Goal: Task Accomplishment & Management: Complete application form

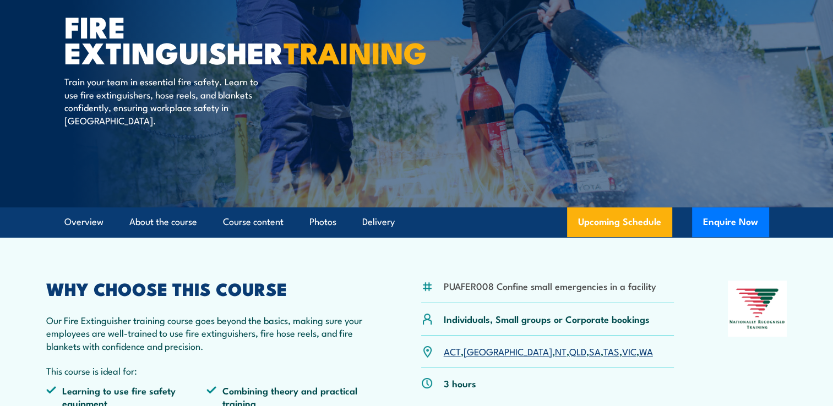
scroll to position [115, 0]
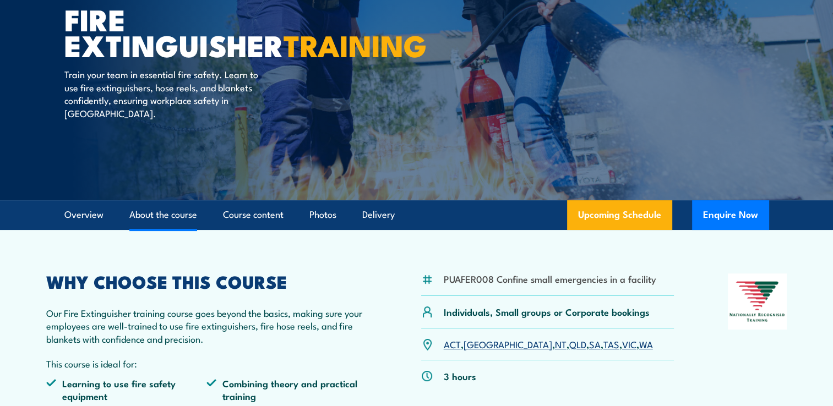
click at [174, 216] on link "About the course" at bounding box center [163, 214] width 68 height 29
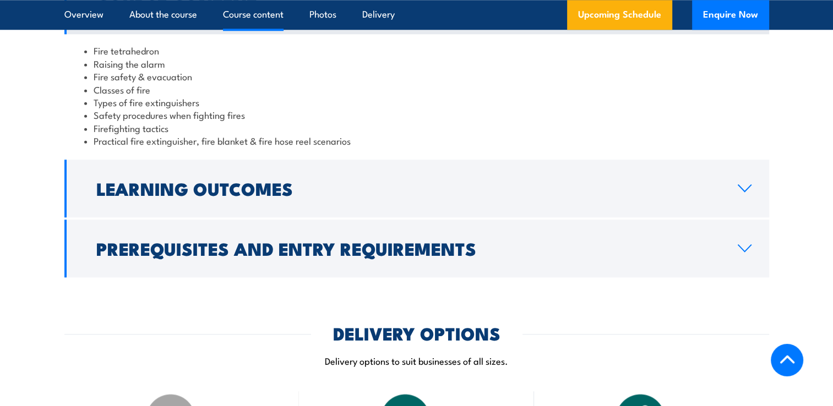
scroll to position [1112, 0]
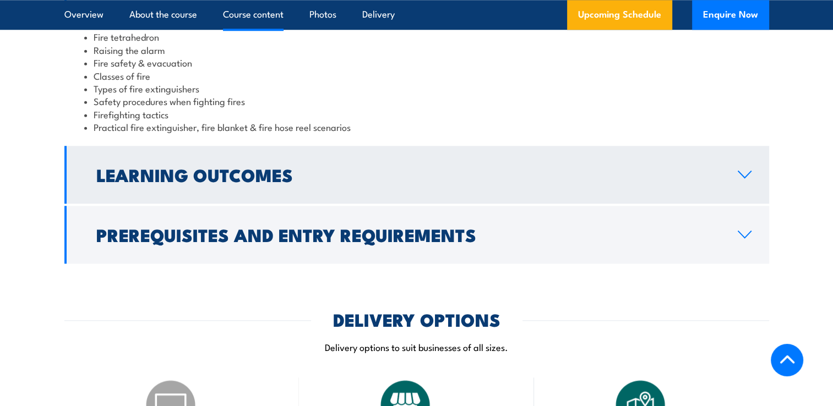
click at [735, 179] on link "Learning Outcomes" at bounding box center [416, 175] width 704 height 58
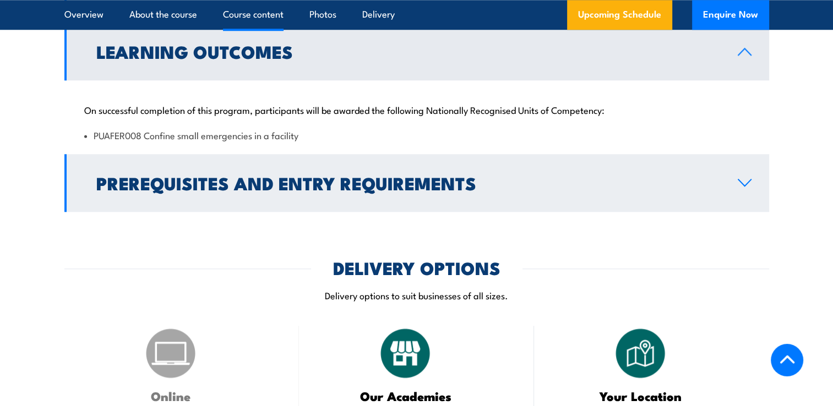
click at [743, 183] on icon at bounding box center [744, 182] width 15 height 9
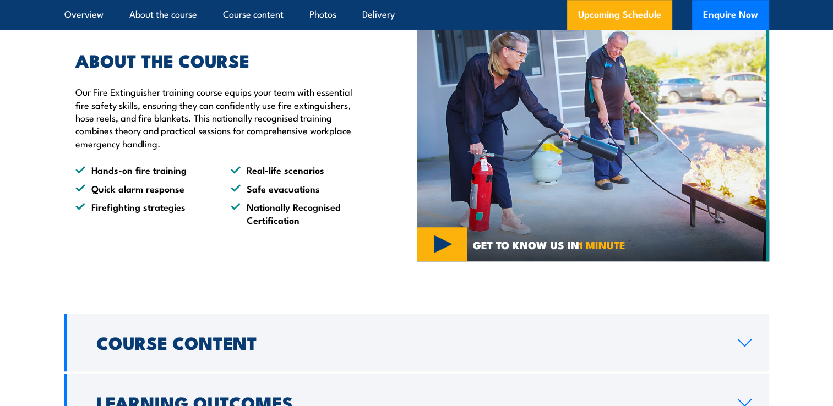
scroll to position [0, 0]
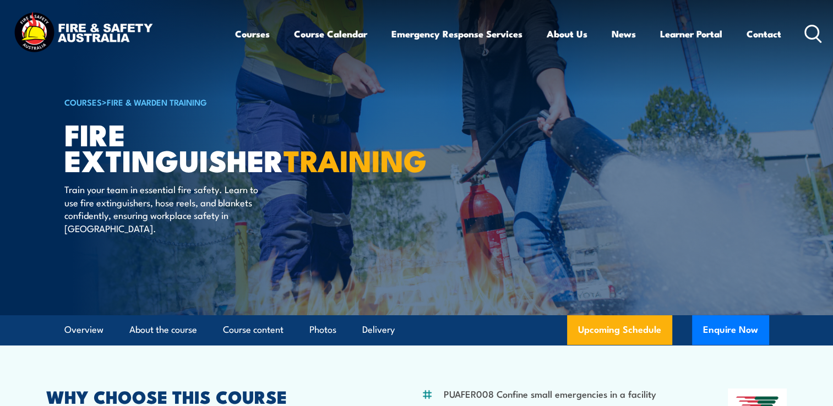
click at [810, 33] on icon at bounding box center [813, 34] width 18 height 18
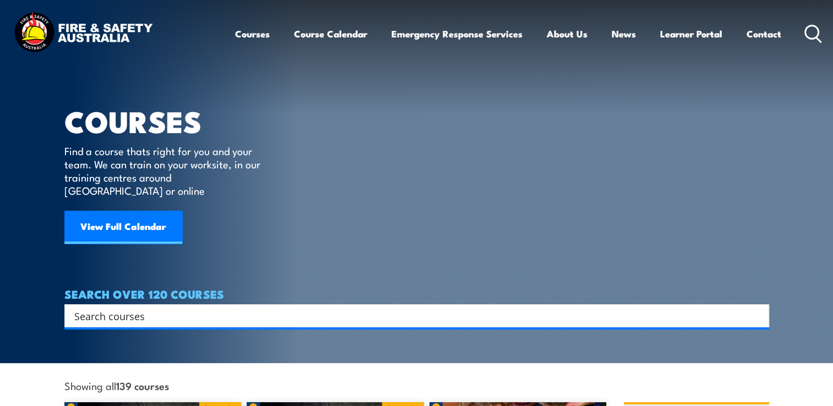
click at [255, 34] on link "Courses" at bounding box center [252, 33] width 35 height 29
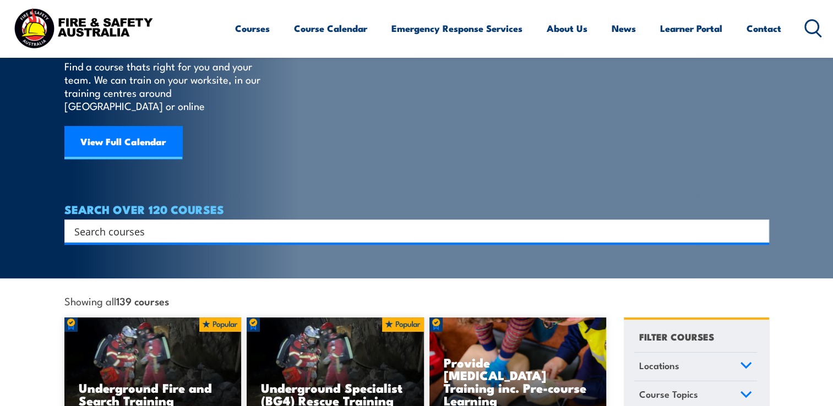
scroll to position [69, 0]
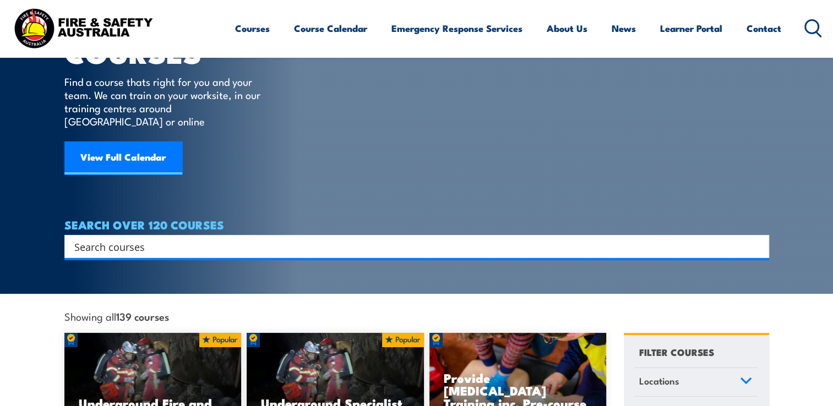
click at [84, 238] on input "Search input" at bounding box center [409, 246] width 670 height 17
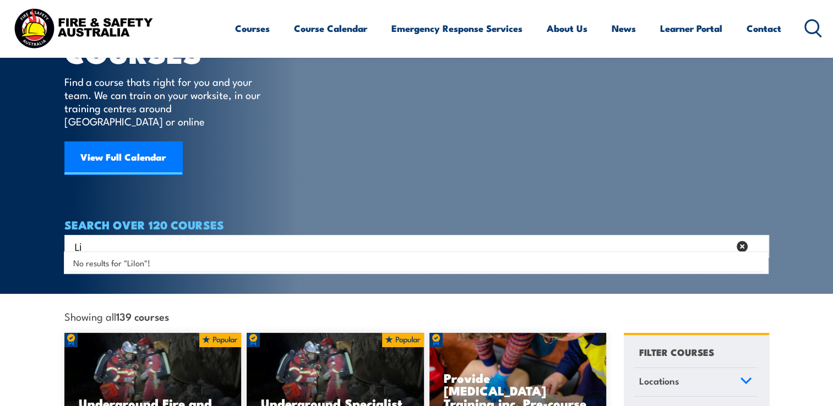
type input "L"
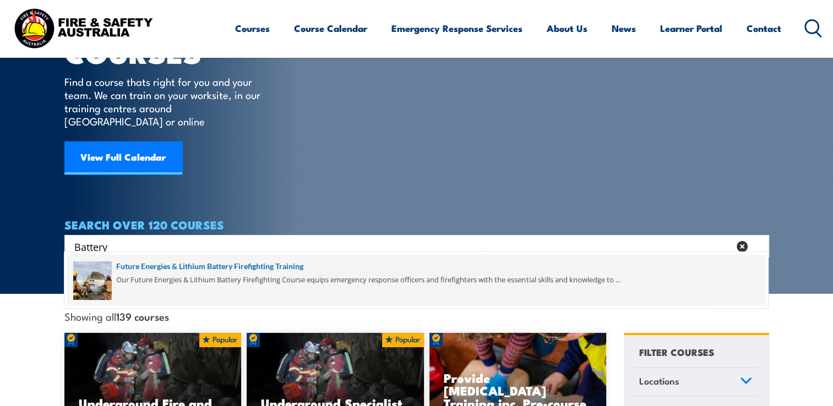
type input "Battery"
click at [193, 265] on span at bounding box center [416, 280] width 698 height 52
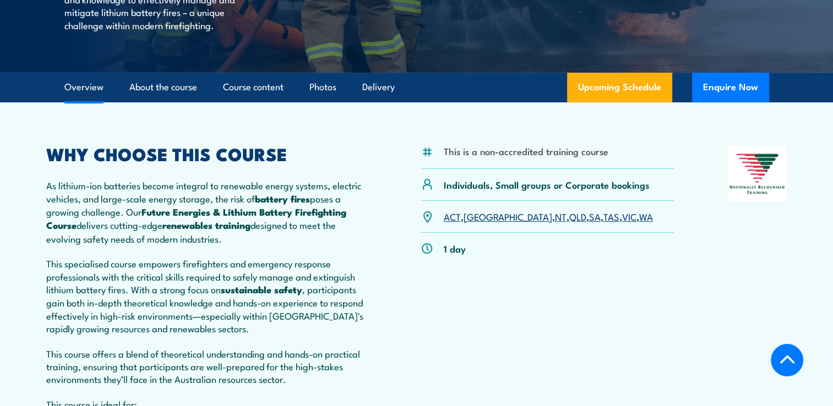
scroll to position [271, 0]
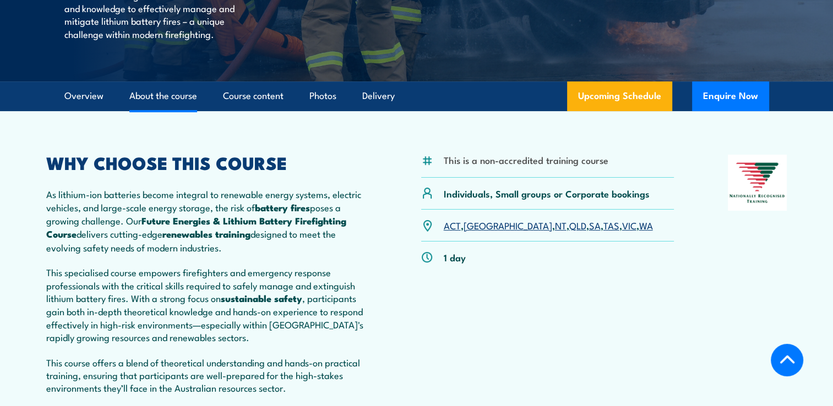
click at [174, 111] on link "About the course" at bounding box center [163, 95] width 68 height 29
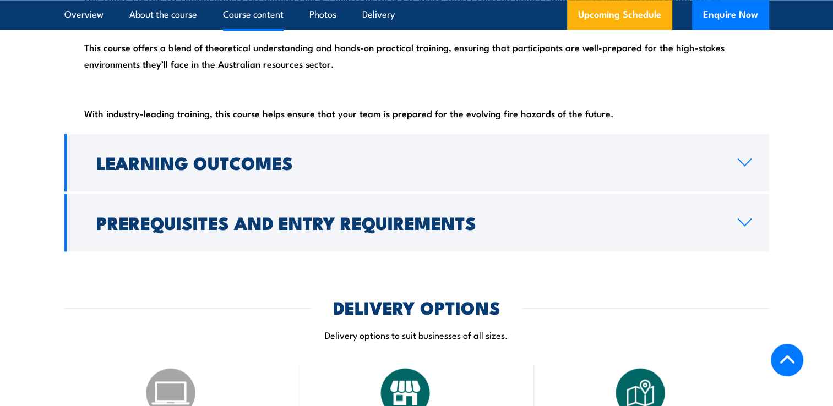
scroll to position [1400, 0]
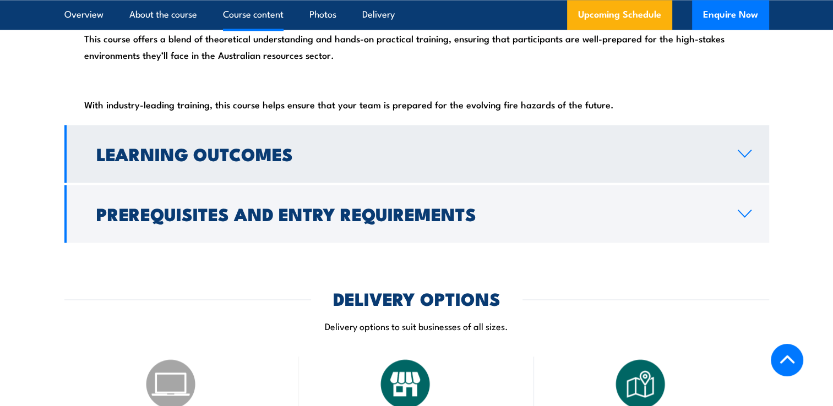
click at [749, 171] on link "Learning Outcomes" at bounding box center [416, 154] width 704 height 58
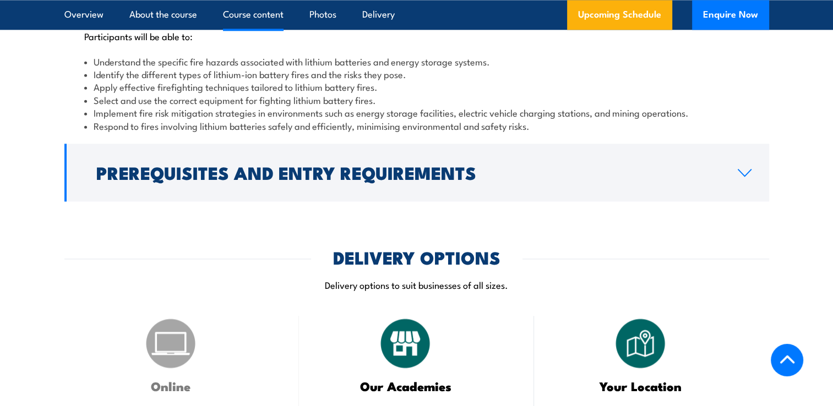
scroll to position [1362, 0]
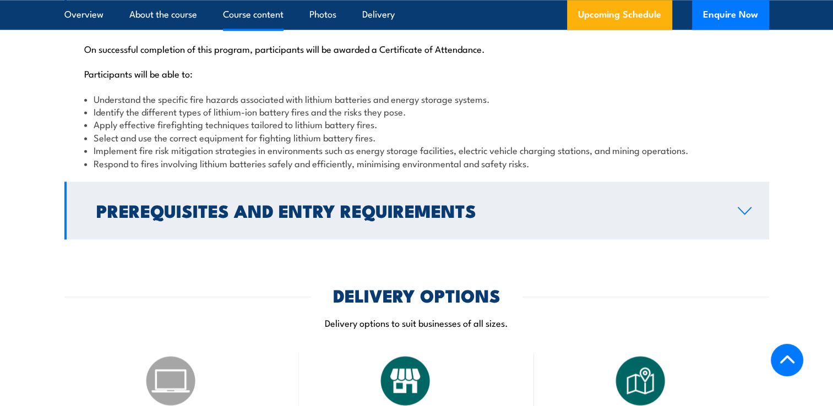
click at [742, 215] on icon at bounding box center [744, 210] width 15 height 9
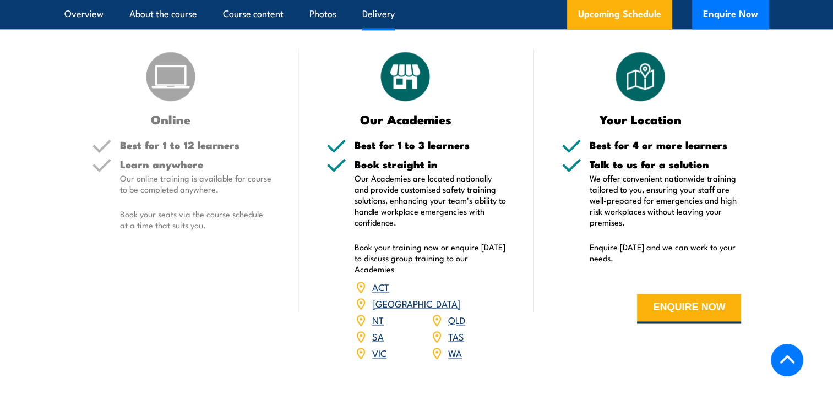
scroll to position [1674, 0]
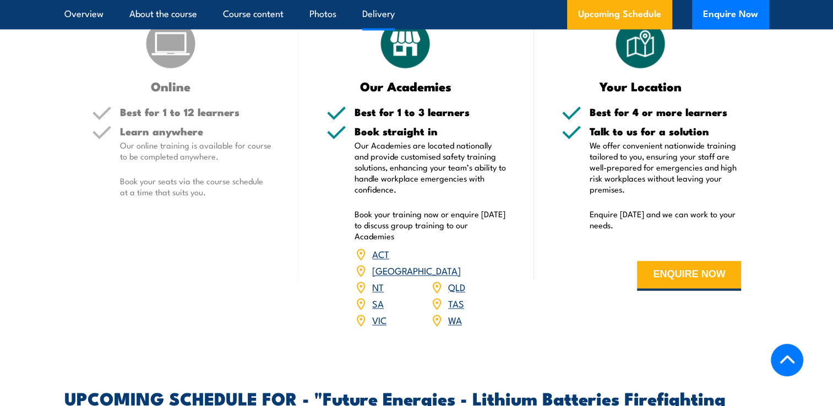
click at [379, 326] on link "VIC" at bounding box center [379, 319] width 14 height 13
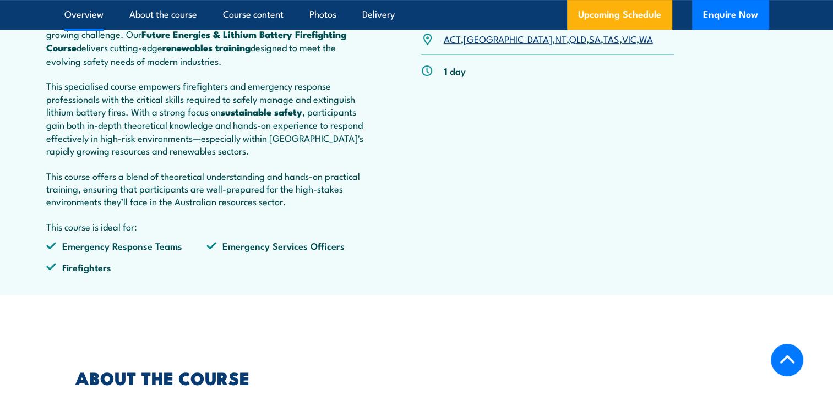
scroll to position [453, 0]
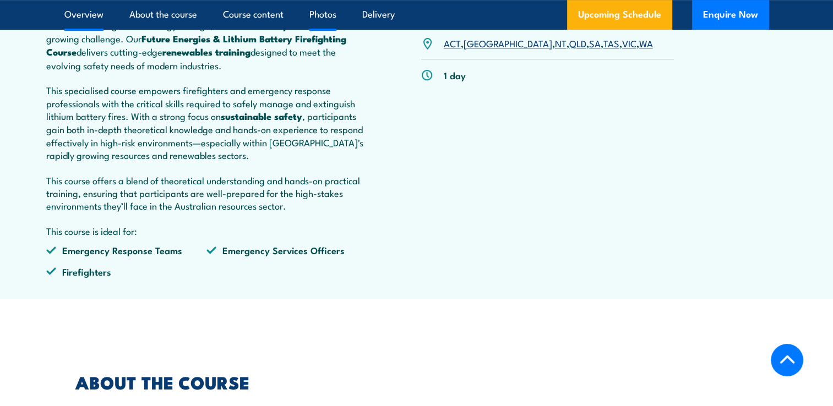
click at [325, 13] on link "Photos" at bounding box center [322, 14] width 27 height 29
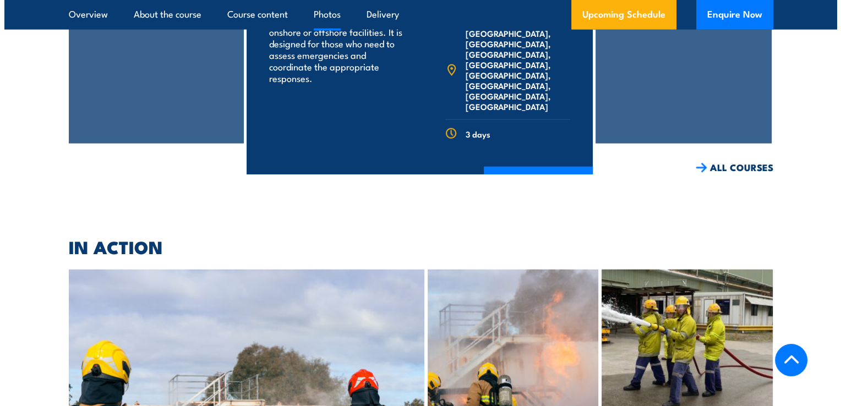
scroll to position [2847, 0]
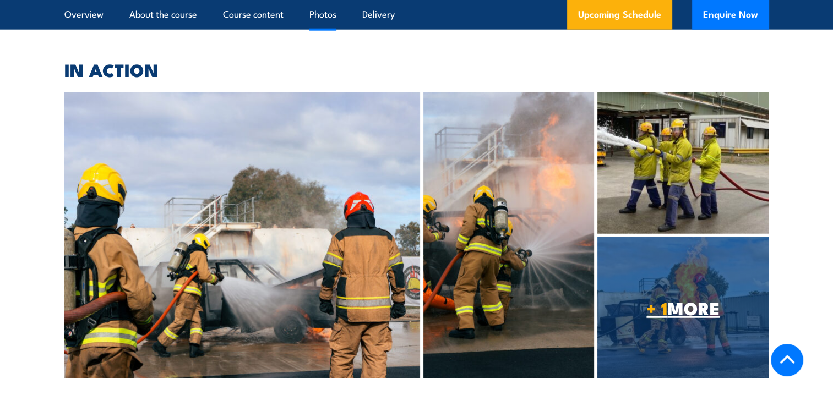
click at [719, 315] on span "+ 1 MORE" at bounding box center [682, 307] width 171 height 15
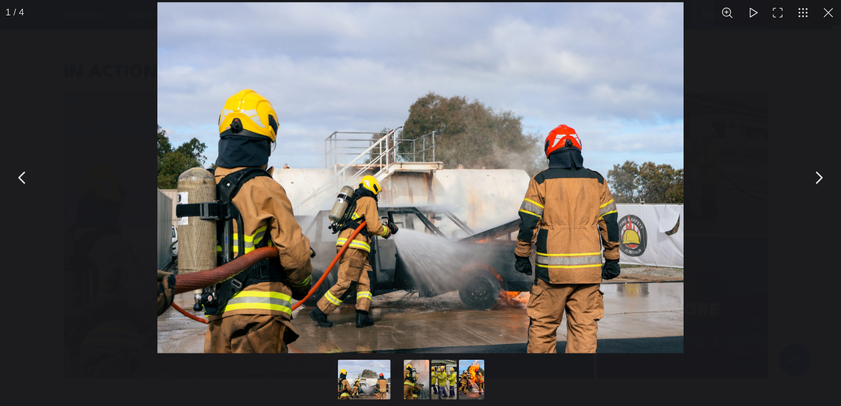
scroll to position [2915, 0]
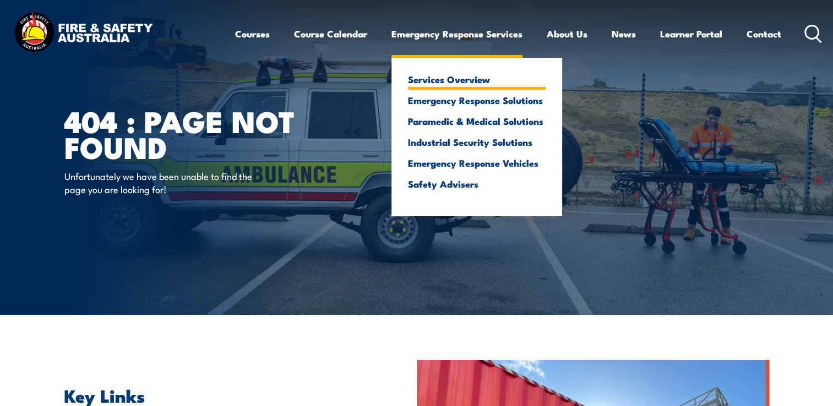
click at [461, 80] on link "Services Overview" at bounding box center [477, 79] width 138 height 10
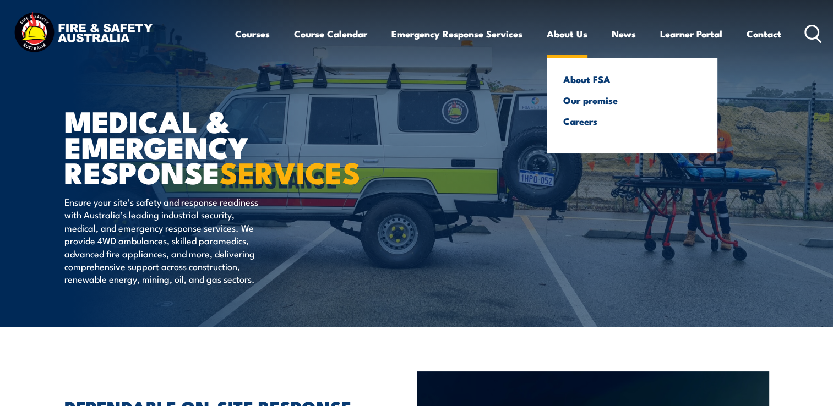
click at [566, 34] on link "About Us" at bounding box center [566, 33] width 41 height 29
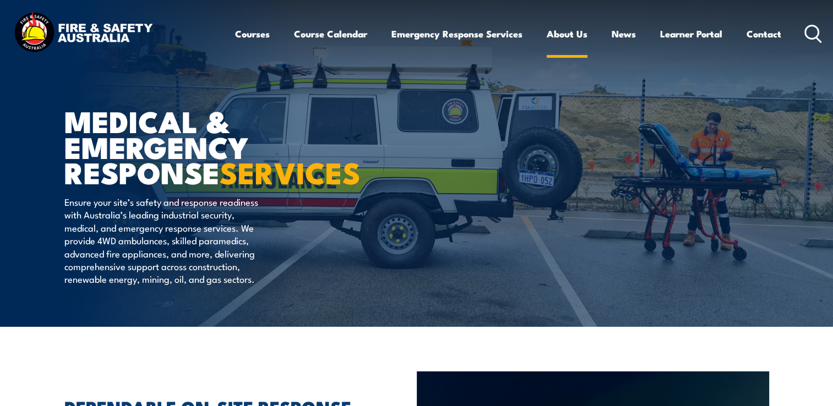
click at [566, 34] on link "About Us" at bounding box center [566, 33] width 41 height 29
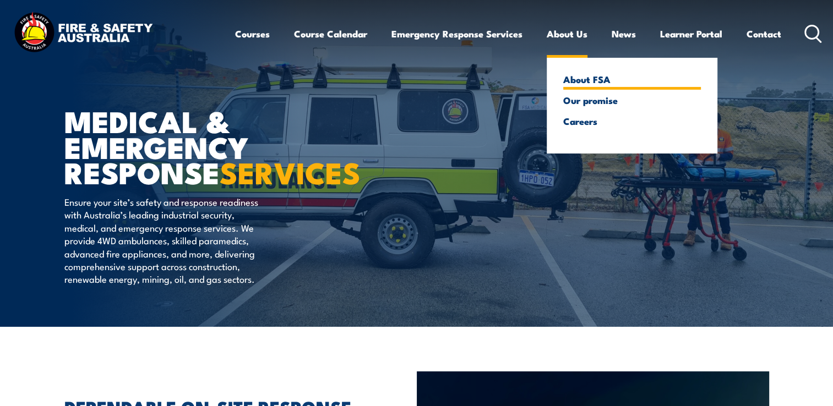
click at [587, 76] on link "About FSA" at bounding box center [632, 79] width 138 height 10
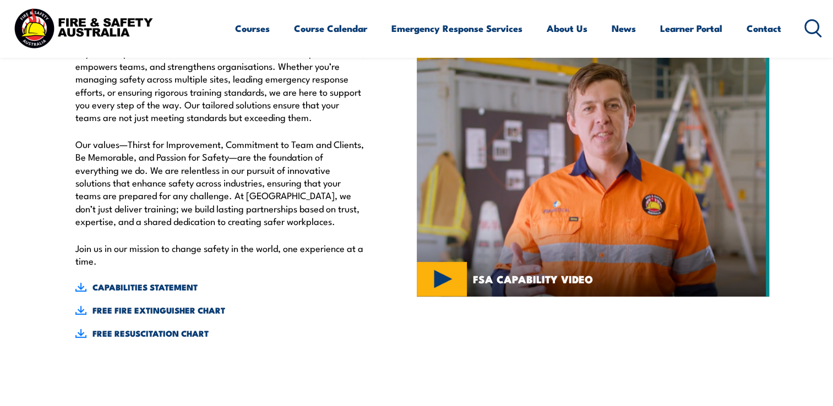
scroll to position [398, 0]
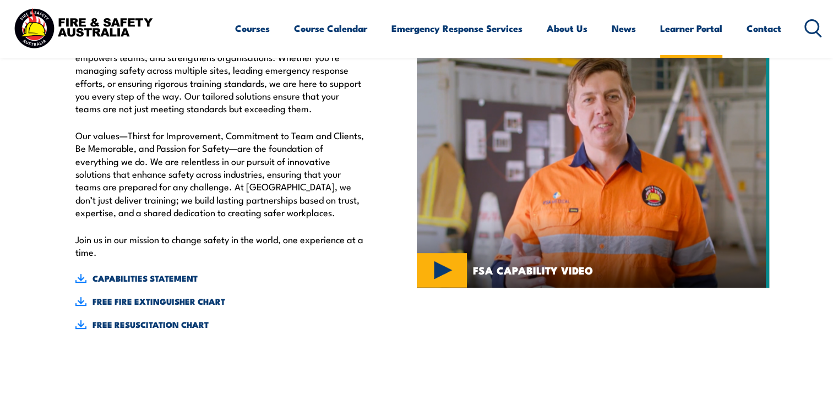
click at [693, 28] on link "Learner Portal" at bounding box center [691, 28] width 62 height 29
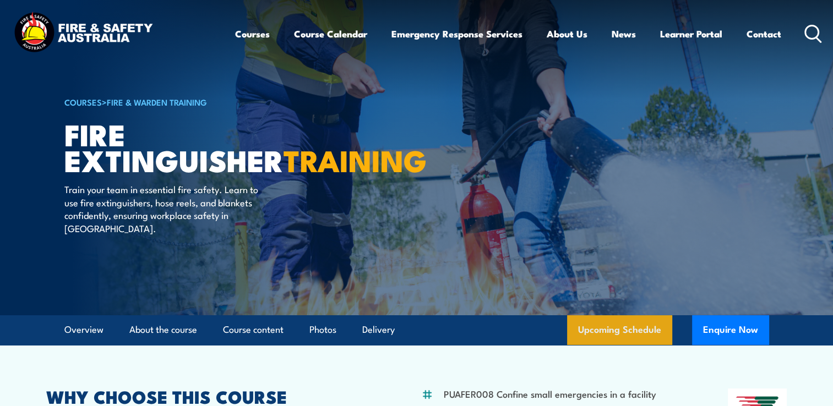
click at [622, 329] on link "Upcoming Schedule" at bounding box center [619, 330] width 105 height 30
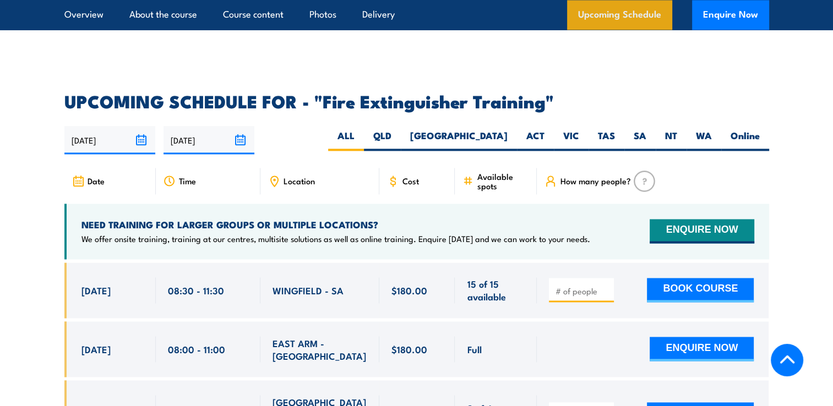
scroll to position [1847, 0]
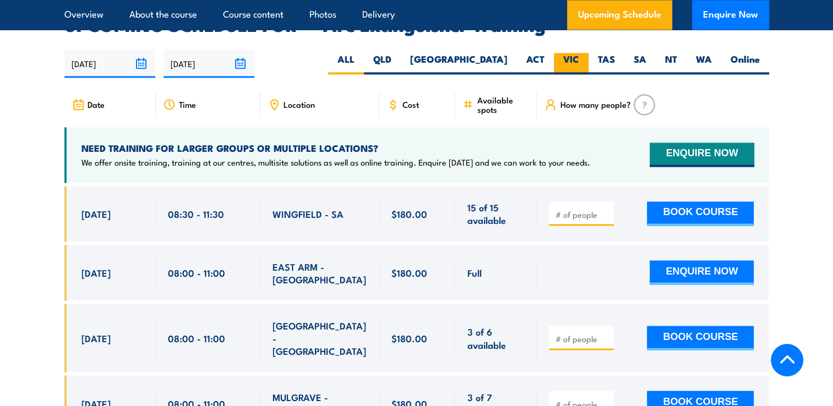
click at [573, 53] on label "VIC" at bounding box center [571, 63] width 35 height 21
click at [579, 53] on input "VIC" at bounding box center [582, 56] width 7 height 7
radio input "true"
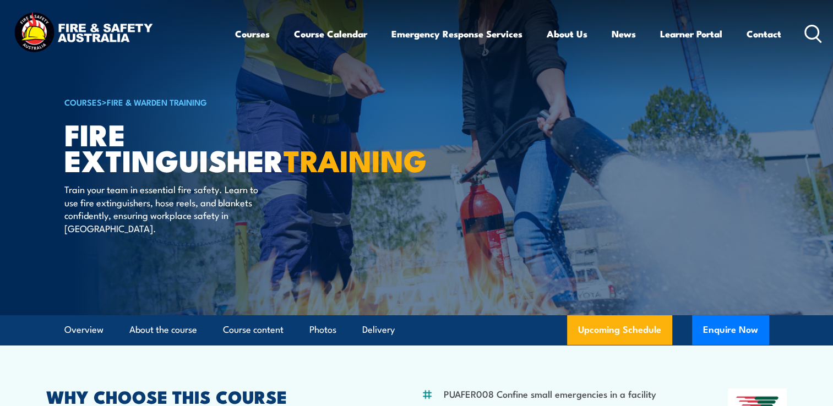
click at [810, 34] on icon at bounding box center [813, 34] width 18 height 18
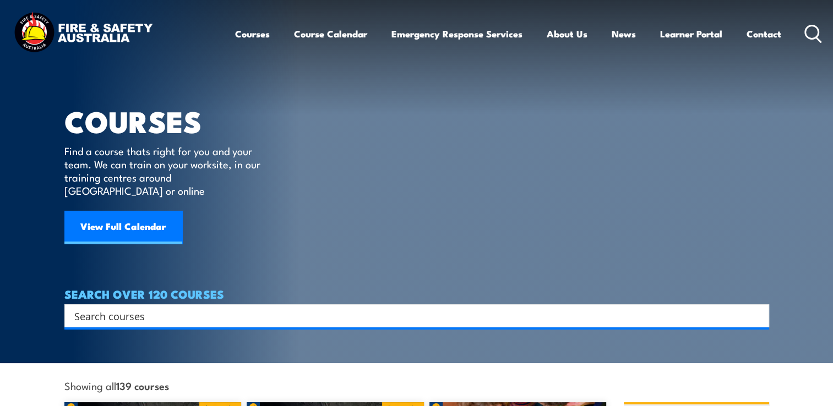
click at [108, 308] on input "Search input" at bounding box center [409, 316] width 670 height 17
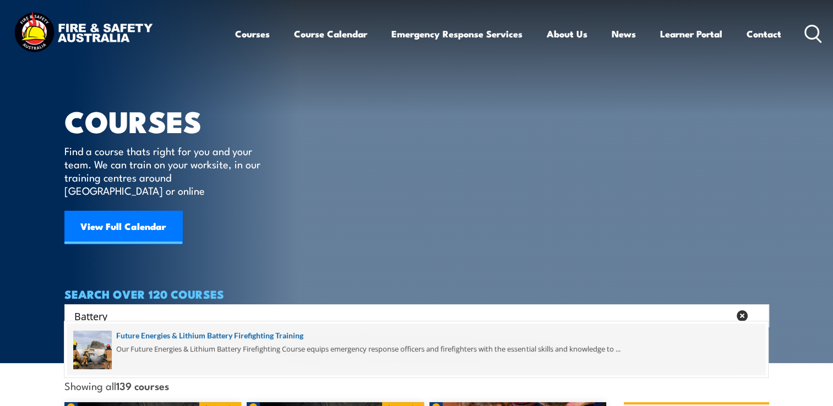
type input "Battery"
click at [187, 335] on span at bounding box center [416, 350] width 698 height 52
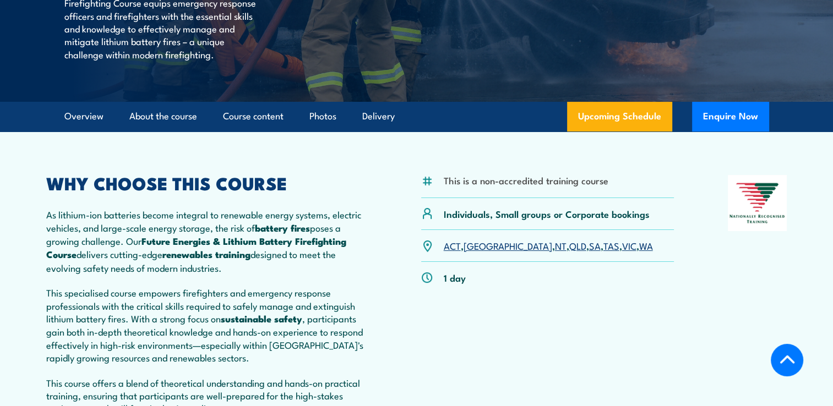
scroll to position [259, 0]
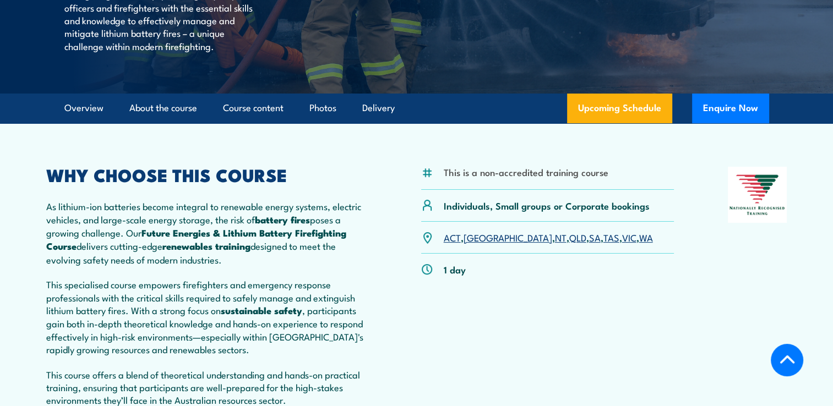
click at [622, 244] on link "VIC" at bounding box center [629, 237] width 14 height 13
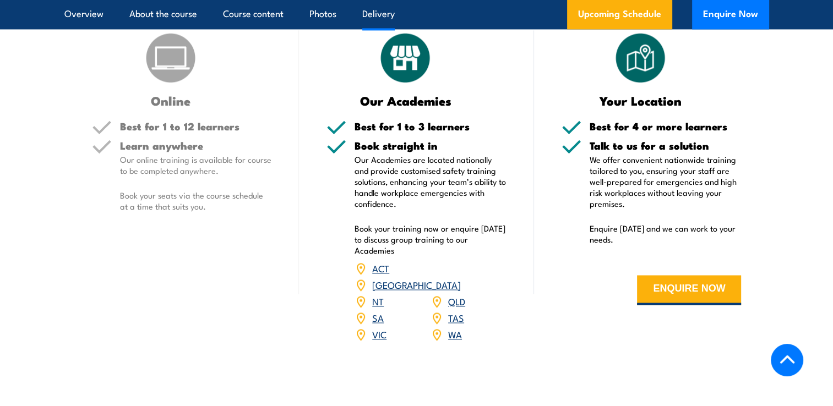
scroll to position [1701, 0]
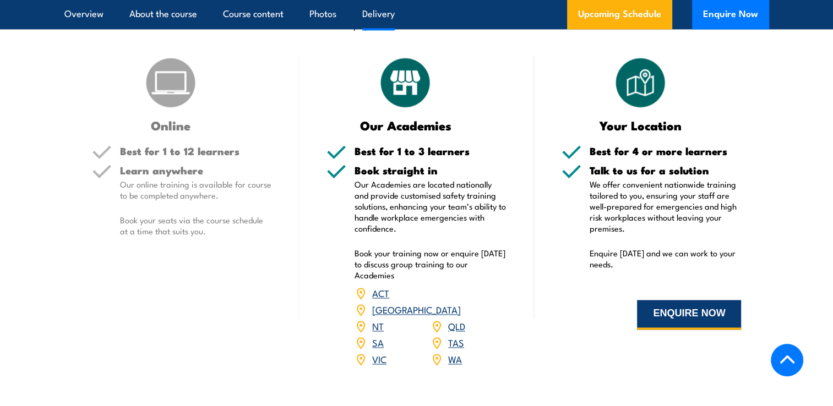
click at [690, 330] on button "ENQUIRE NOW" at bounding box center [689, 315] width 104 height 30
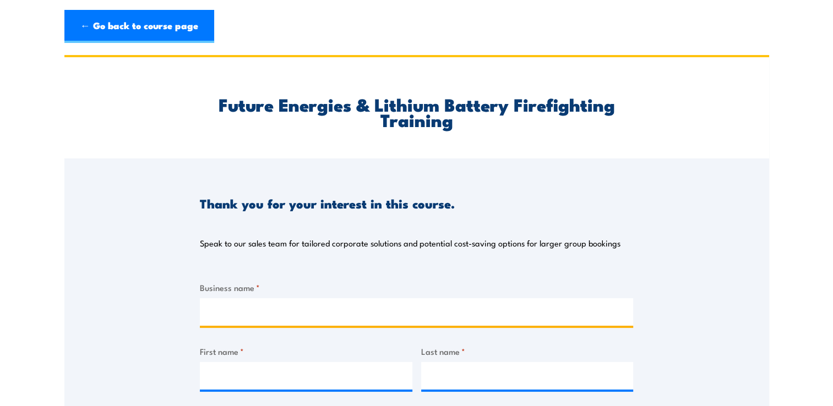
click at [217, 310] on input "Business name *" at bounding box center [416, 312] width 433 height 28
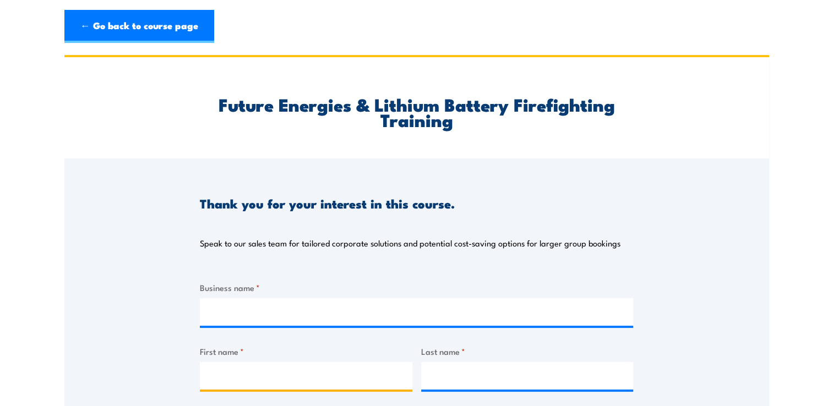
click at [219, 373] on input "First name *" at bounding box center [306, 376] width 212 height 28
type input "[PERSON_NAME]"
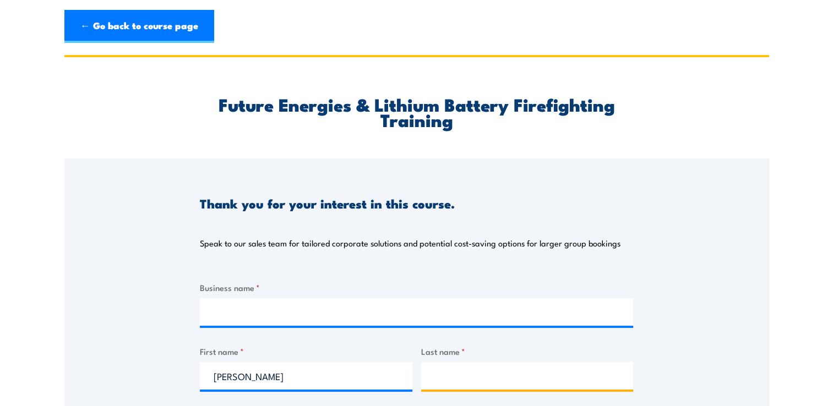
type input "[PERSON_NAME]"
type input "[EMAIL_ADDRESS][DOMAIN_NAME]"
type input "0412139343"
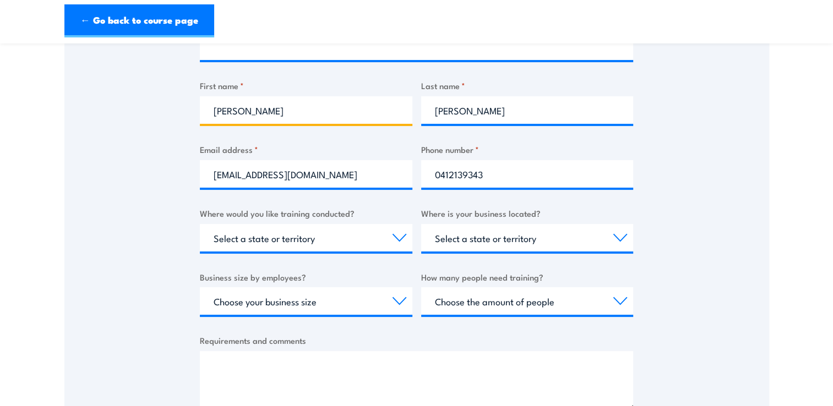
scroll to position [269, 0]
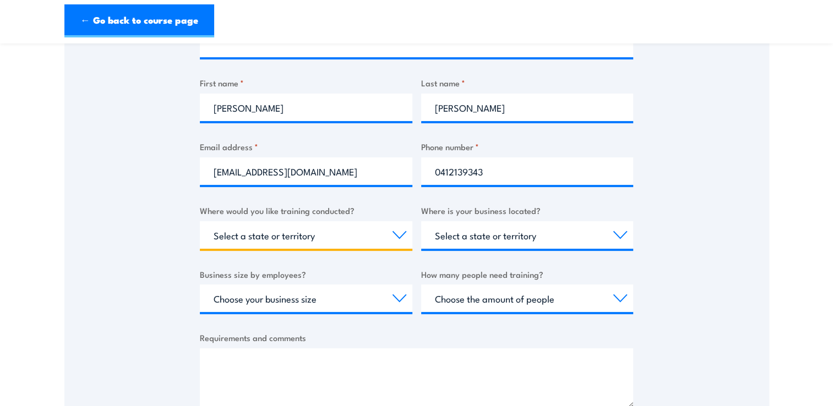
click at [398, 233] on select "Select a state or territory Nationally - multiple locations [GEOGRAPHIC_DATA] […" at bounding box center [306, 235] width 212 height 28
select select "VIC"
click at [200, 221] on select "Select a state or territory Nationally - multiple locations [GEOGRAPHIC_DATA] […" at bounding box center [306, 235] width 212 height 28
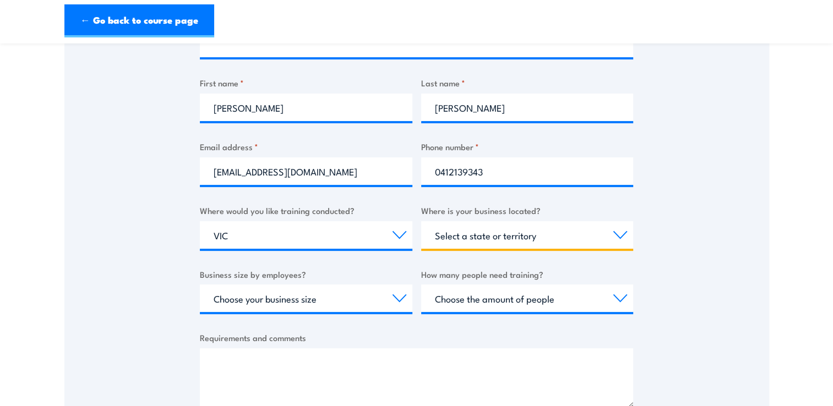
click at [619, 234] on select "Select a state or territory [GEOGRAPHIC_DATA] [GEOGRAPHIC_DATA] [GEOGRAPHIC_DAT…" at bounding box center [527, 235] width 212 height 28
select select "VIC"
click at [421, 221] on select "Select a state or territory [GEOGRAPHIC_DATA] [GEOGRAPHIC_DATA] [GEOGRAPHIC_DAT…" at bounding box center [527, 235] width 212 height 28
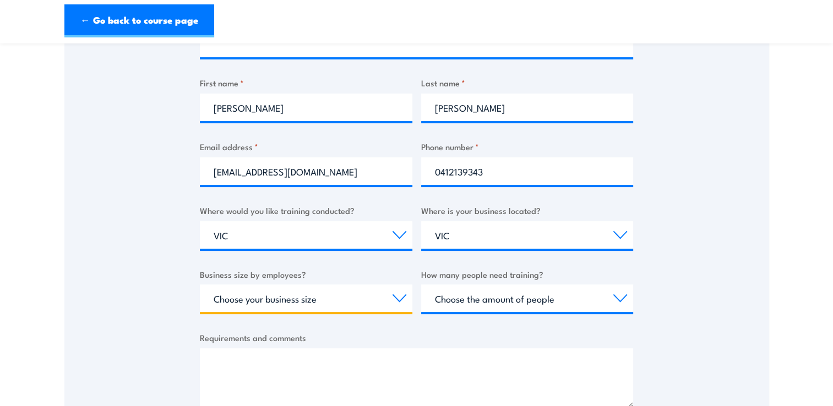
click at [400, 301] on select "Choose your business size 1 to 19 20 to 199 200+" at bounding box center [306, 298] width 212 height 28
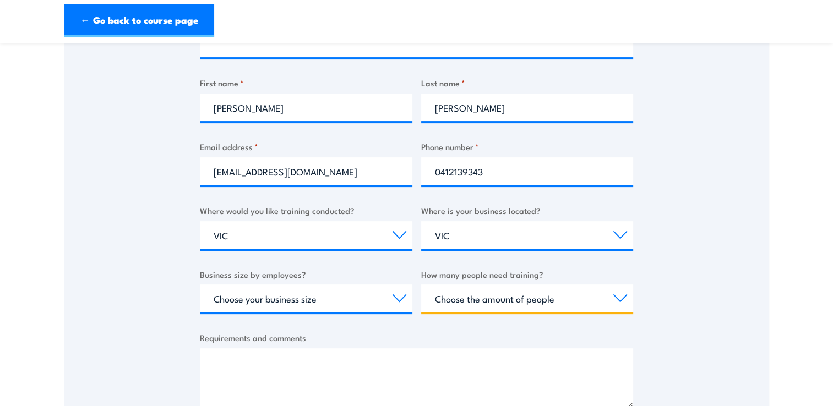
click at [622, 297] on select "Choose the amount of people 1 to 4 5 to 19 20+" at bounding box center [527, 298] width 212 height 28
select select "1 to 4"
click at [421, 284] on select "Choose the amount of people 1 to 4 5 to 19 20+" at bounding box center [527, 298] width 212 height 28
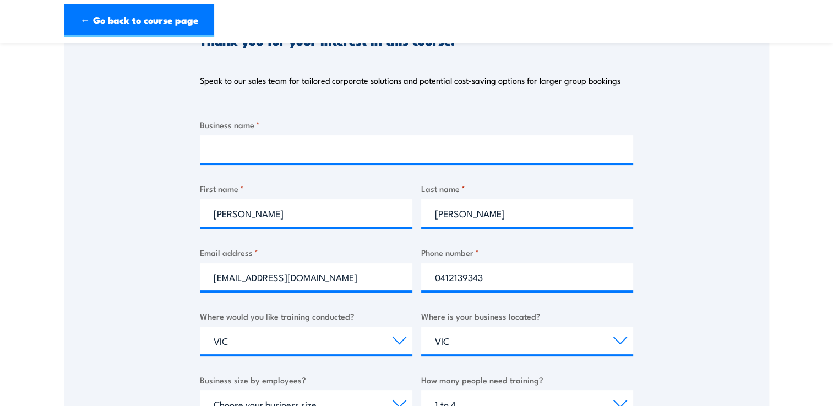
scroll to position [156, 0]
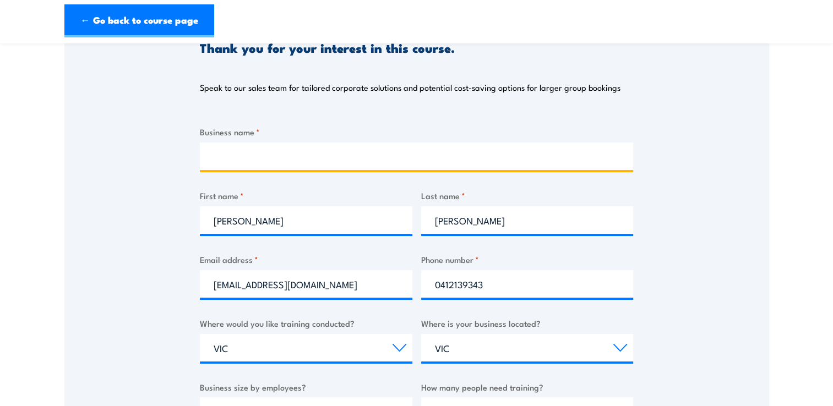
click at [218, 151] on input "Business name *" at bounding box center [416, 157] width 433 height 28
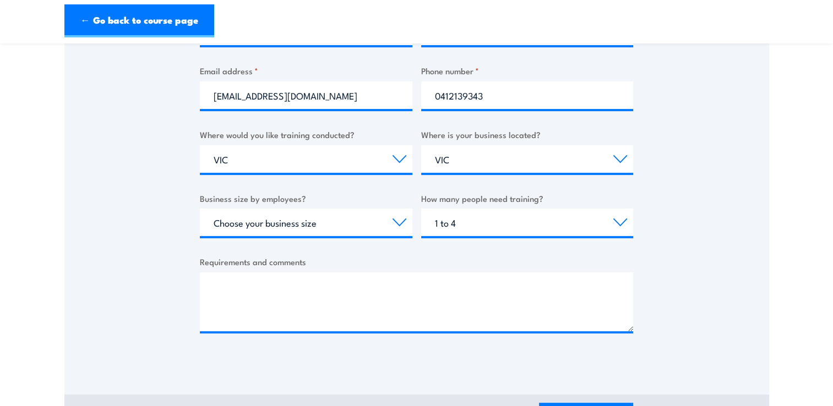
scroll to position [379, 0]
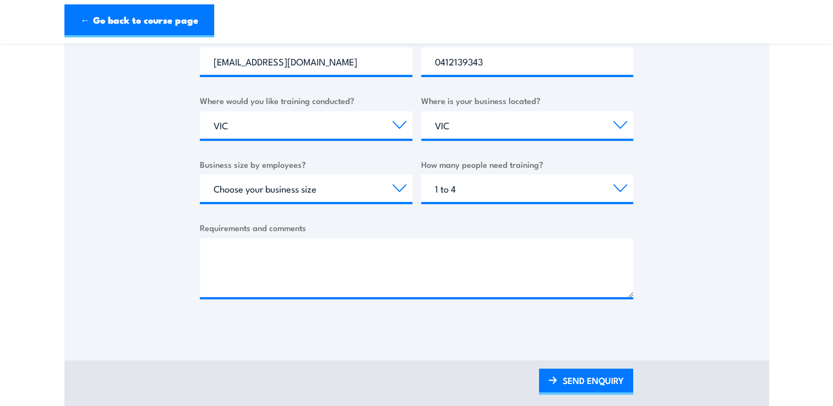
type input "Porsche Club of Victoria"
drag, startPoint x: 212, startPoint y: 247, endPoint x: 352, endPoint y: 193, distance: 150.5
click at [221, 245] on textarea "Requirements and comments" at bounding box center [416, 267] width 433 height 59
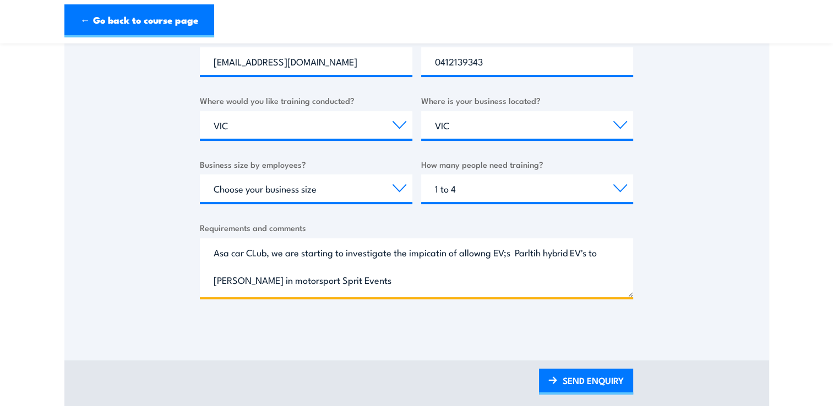
click at [224, 258] on textarea "Asa car CLub, we are starting to investigate the impicatin of allowng EV;s Parl…" at bounding box center [416, 267] width 433 height 59
click at [423, 287] on textarea "As a car Club, we are starting to investigate the implications of allowing EV's…" at bounding box center [416, 267] width 433 height 59
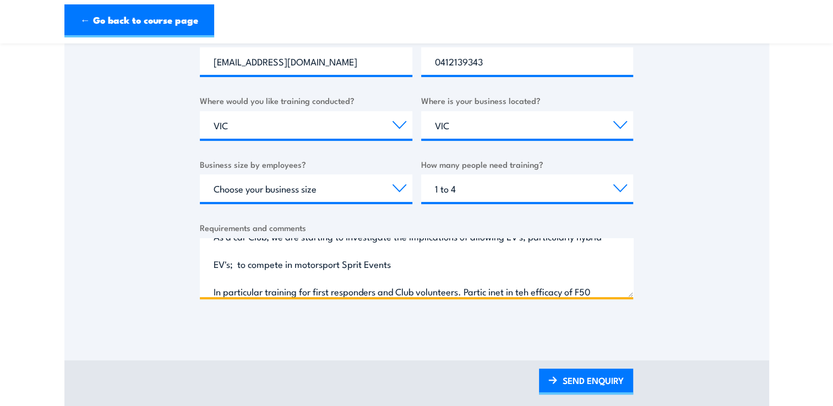
scroll to position [44, 0]
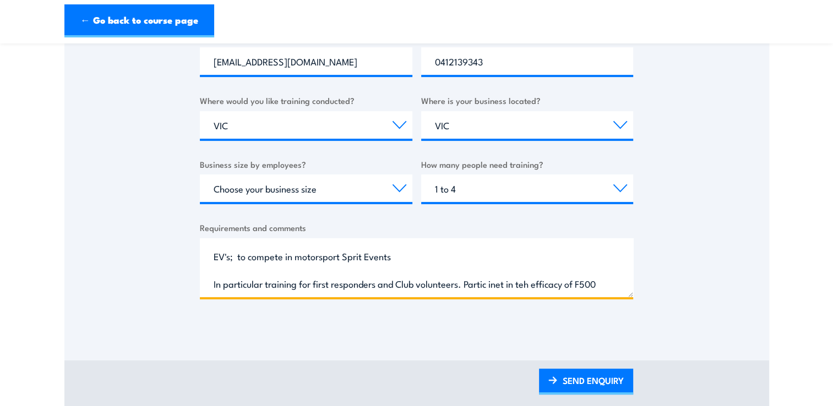
paste textarea "F-500 Encapsulator Agent Extinguisher"
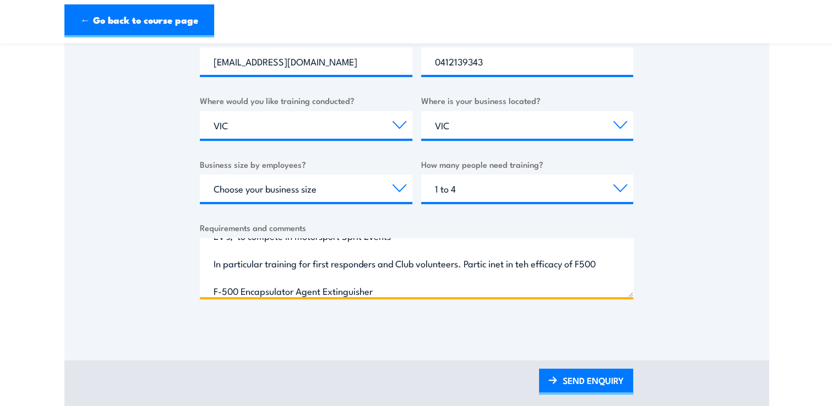
scroll to position [51, 0]
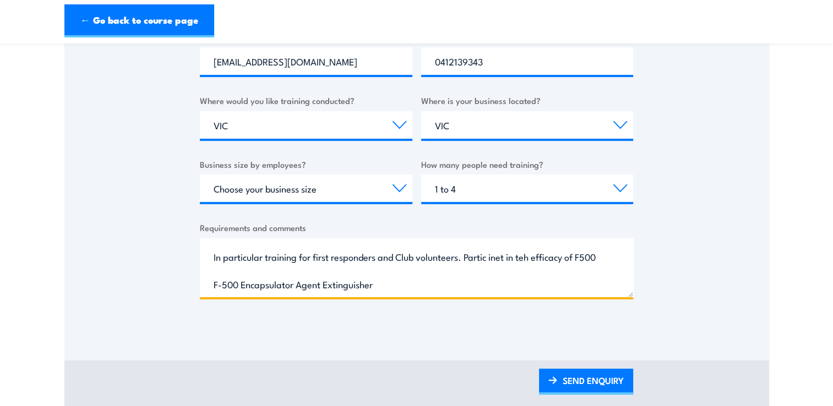
drag, startPoint x: 237, startPoint y: 293, endPoint x: 214, endPoint y: 288, distance: 24.2
click at [214, 288] on textarea "As a car Club, we are starting to investigate the implications of allowing EV's…" at bounding box center [416, 267] width 433 height 59
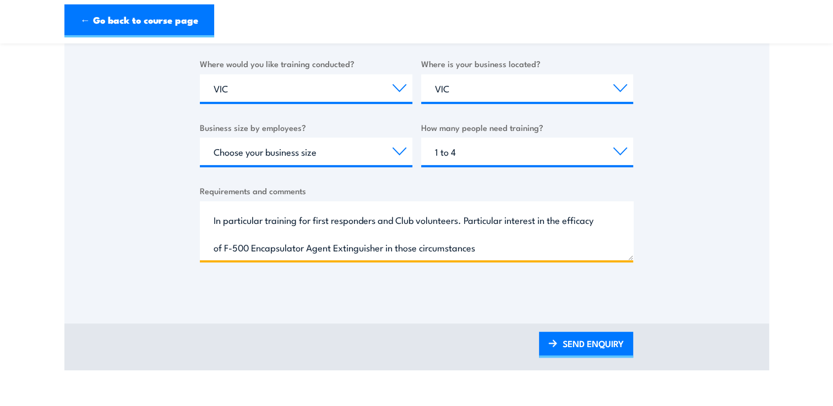
click at [568, 220] on textarea "As a car Club, we are starting to investigate the implications of allowing EV's…" at bounding box center [416, 230] width 433 height 59
type textarea "As a car Club, we are starting to investigate the implications of allowing EV's…"
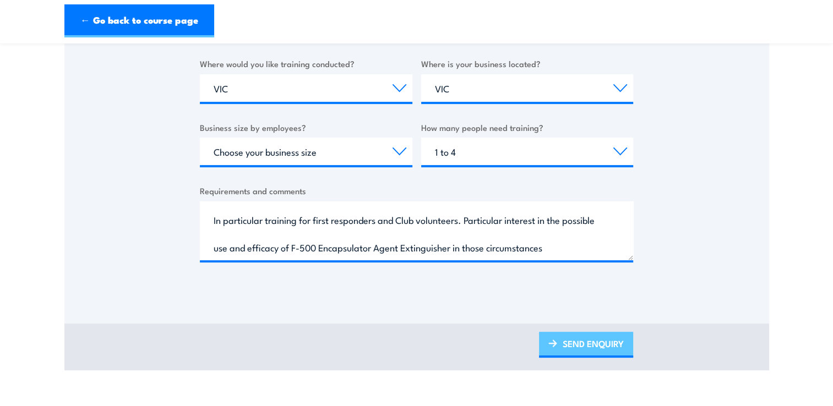
click at [592, 341] on link "SEND ENQUIRY" at bounding box center [586, 345] width 94 height 26
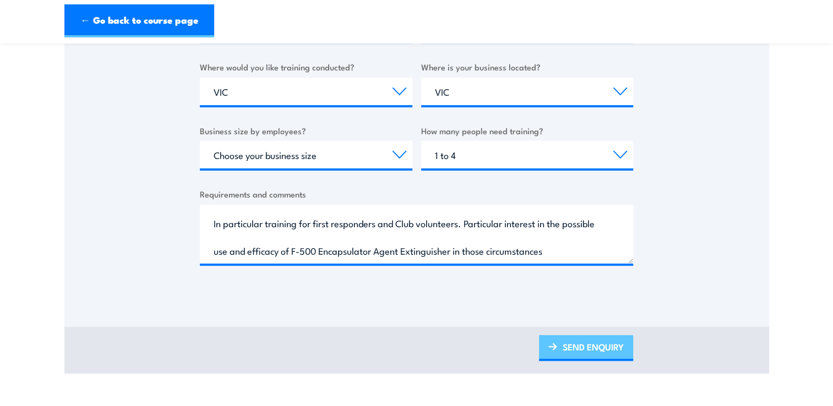
scroll to position [0, 0]
